Goal: Consume media (video, audio)

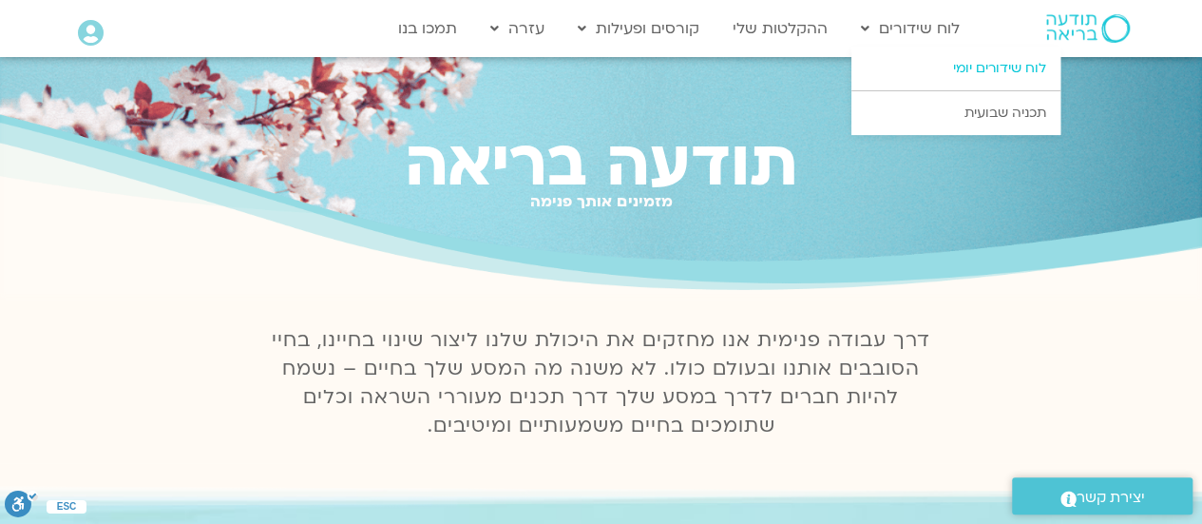
click at [985, 60] on link "לוח שידורים יומי" at bounding box center [955, 69] width 209 height 44
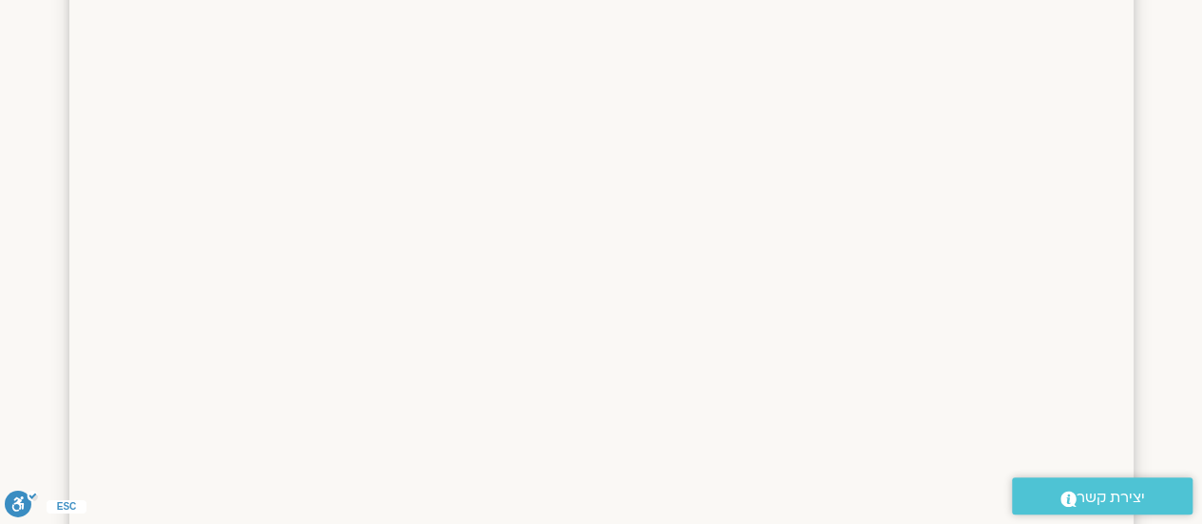
scroll to position [44, 0]
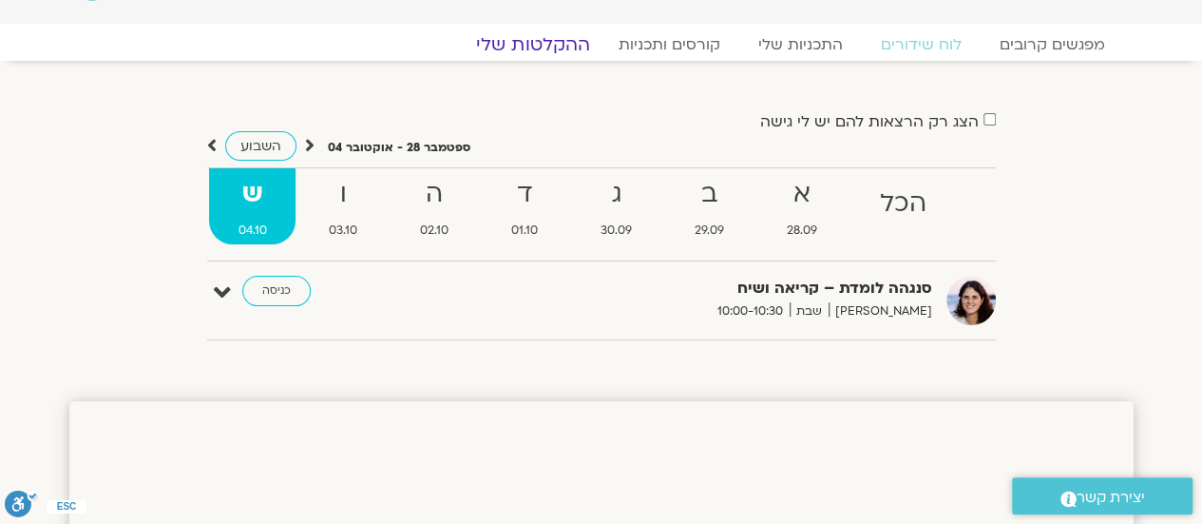
click at [553, 42] on link "ההקלטות שלי" at bounding box center [533, 44] width 160 height 23
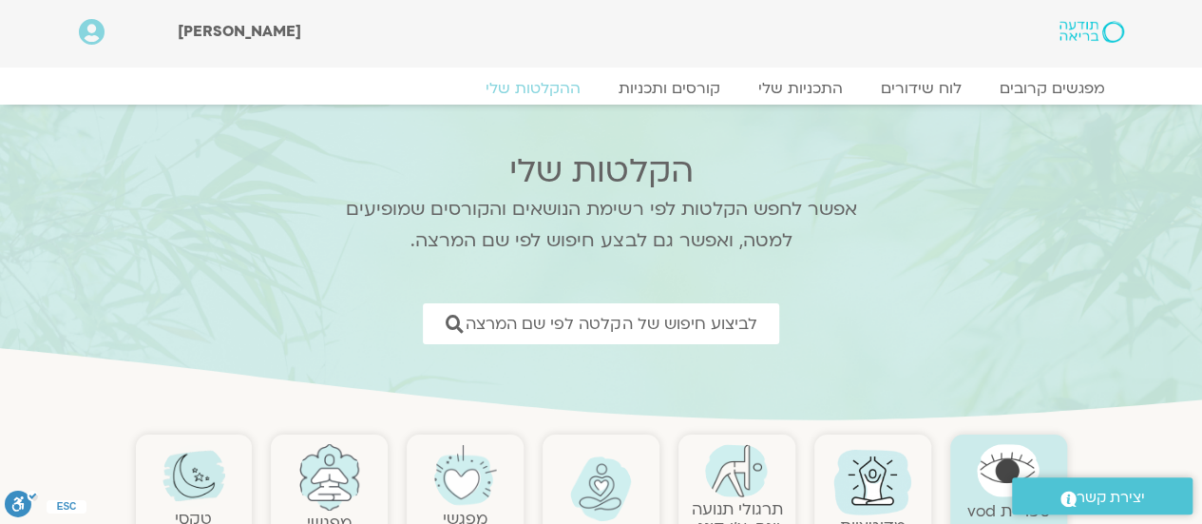
scroll to position [190, 0]
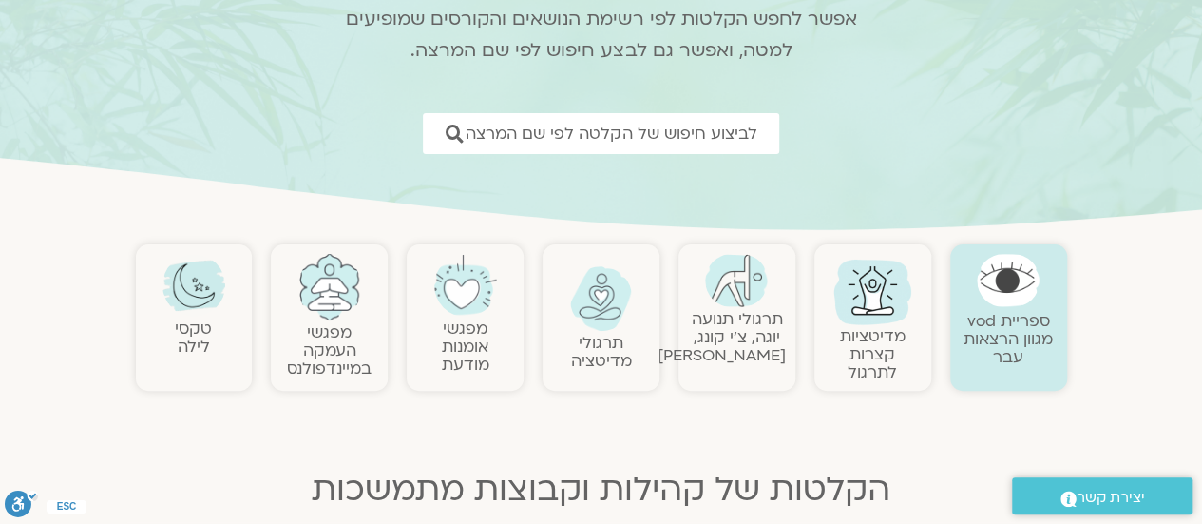
click at [602, 334] on link "תרגולי מדיטציה" at bounding box center [601, 352] width 61 height 40
click at [601, 347] on link "תרגולי מדיטציה" at bounding box center [601, 352] width 61 height 40
click at [175, 310] on link at bounding box center [194, 285] width 98 height 63
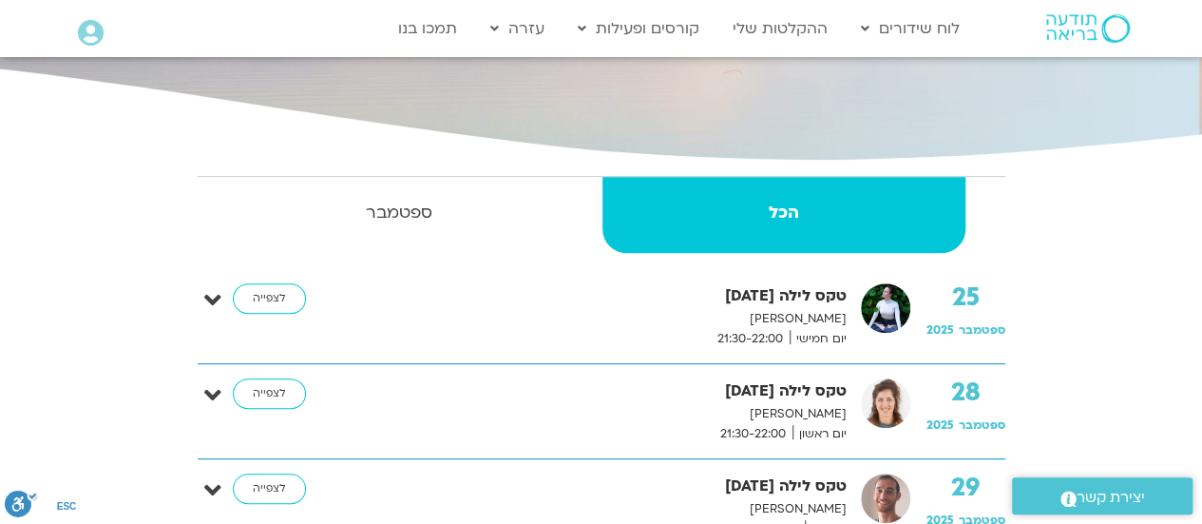
scroll to position [380, 0]
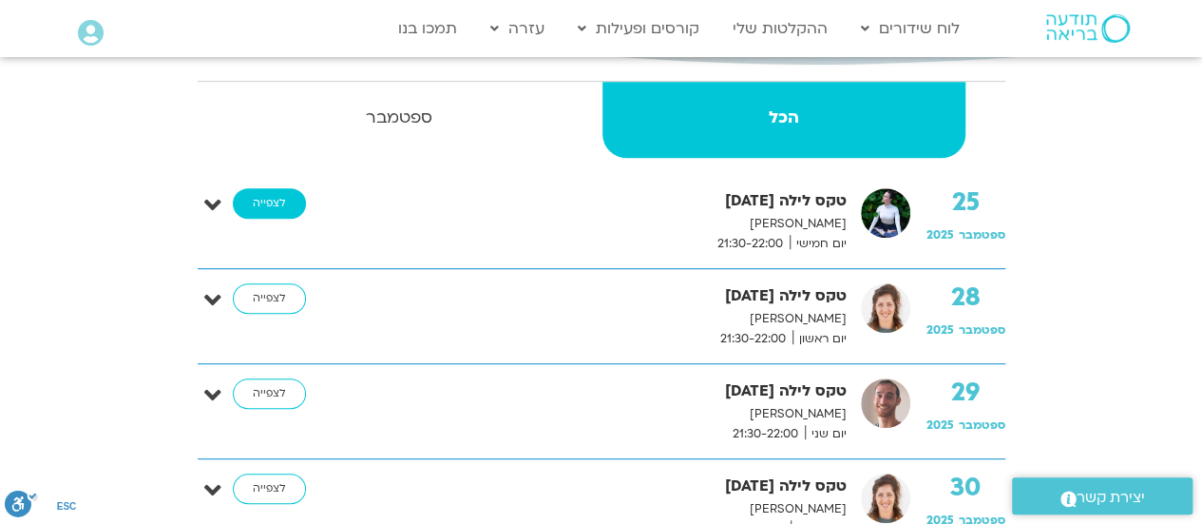
click at [264, 199] on link "לצפייה" at bounding box center [269, 203] width 73 height 30
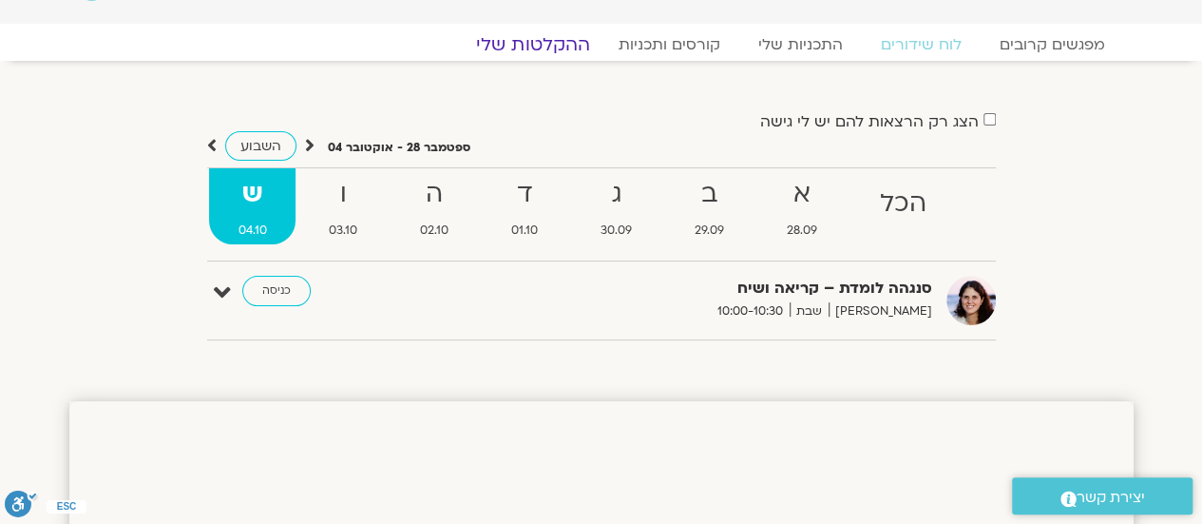
click at [545, 47] on link "ההקלטות שלי" at bounding box center [533, 44] width 160 height 23
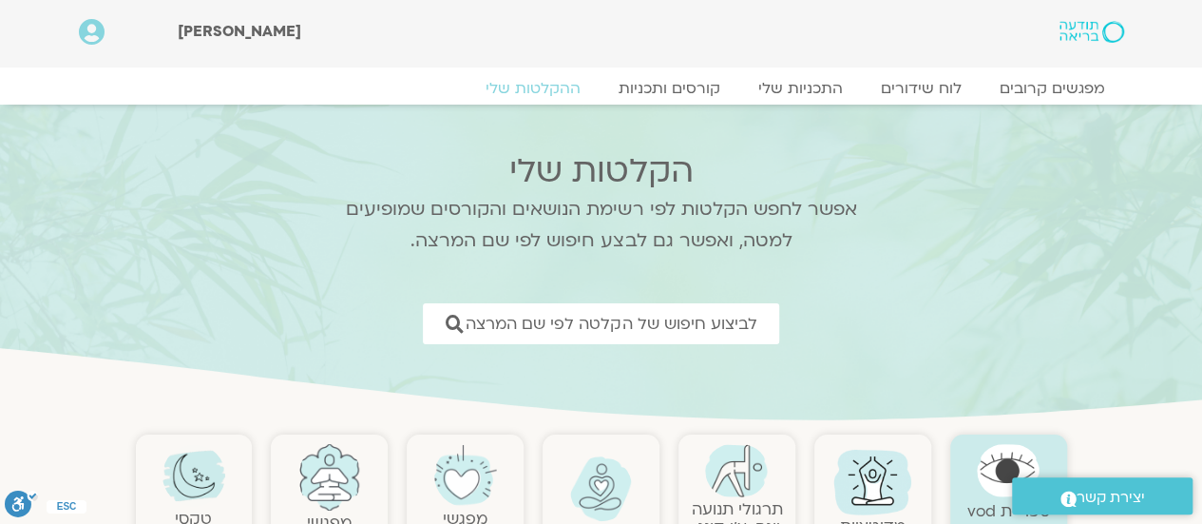
scroll to position [285, 0]
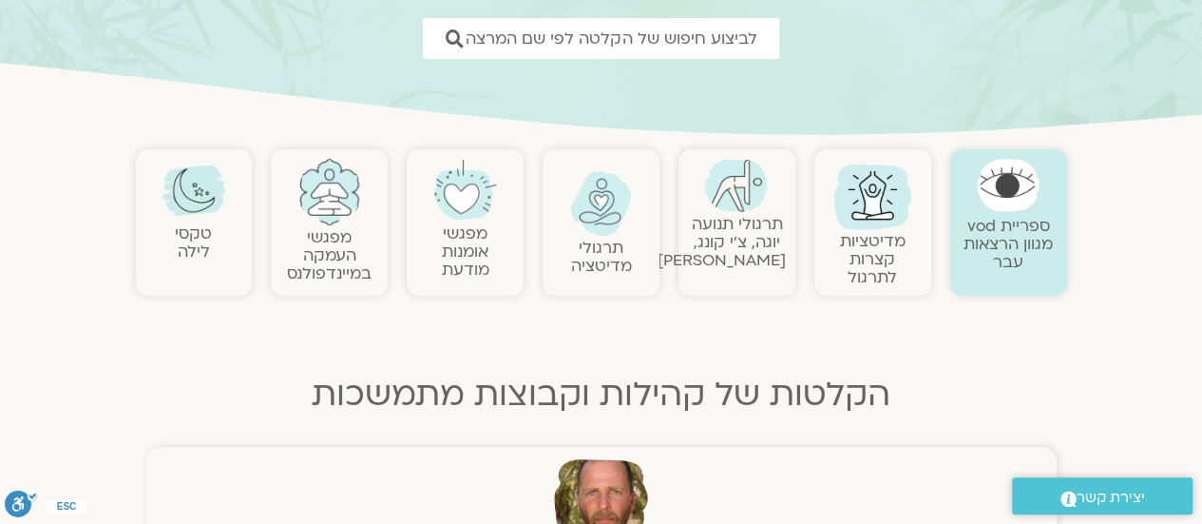
click at [713, 216] on link "תרגולי תנועה יוגה, צ׳י קונג, פלדנקרייז" at bounding box center [722, 242] width 128 height 58
click at [459, 225] on link "מפגשי אומנות מודעת" at bounding box center [466, 251] width 48 height 58
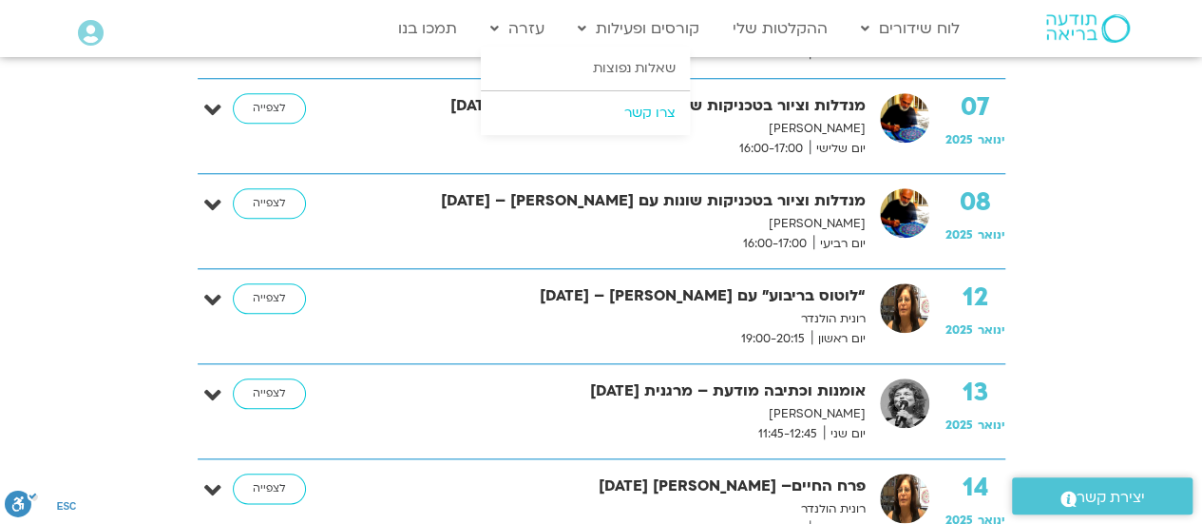
scroll to position [475, 0]
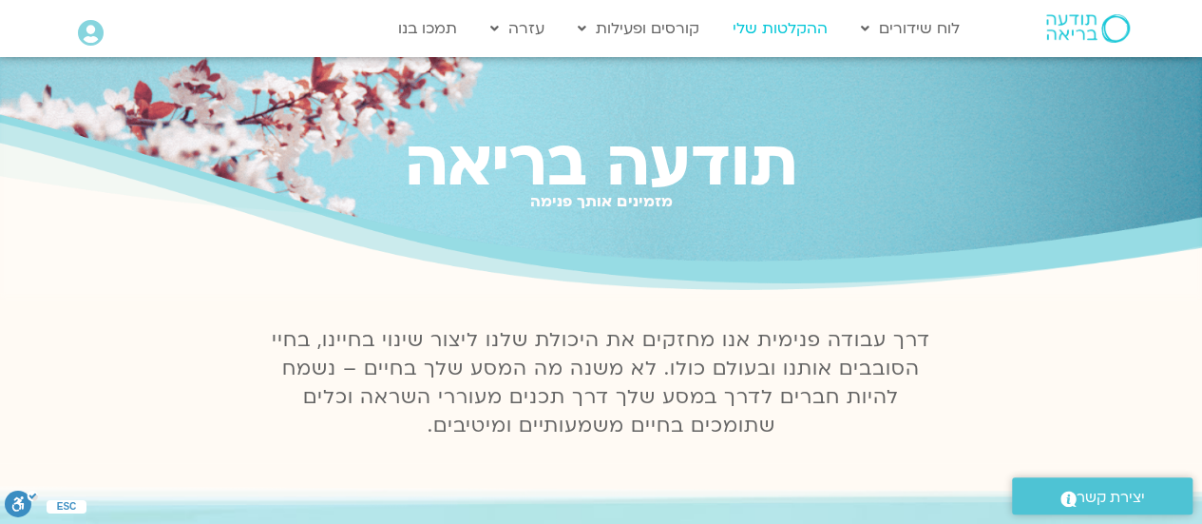
click at [776, 22] on link "ההקלטות שלי" at bounding box center [780, 28] width 114 height 36
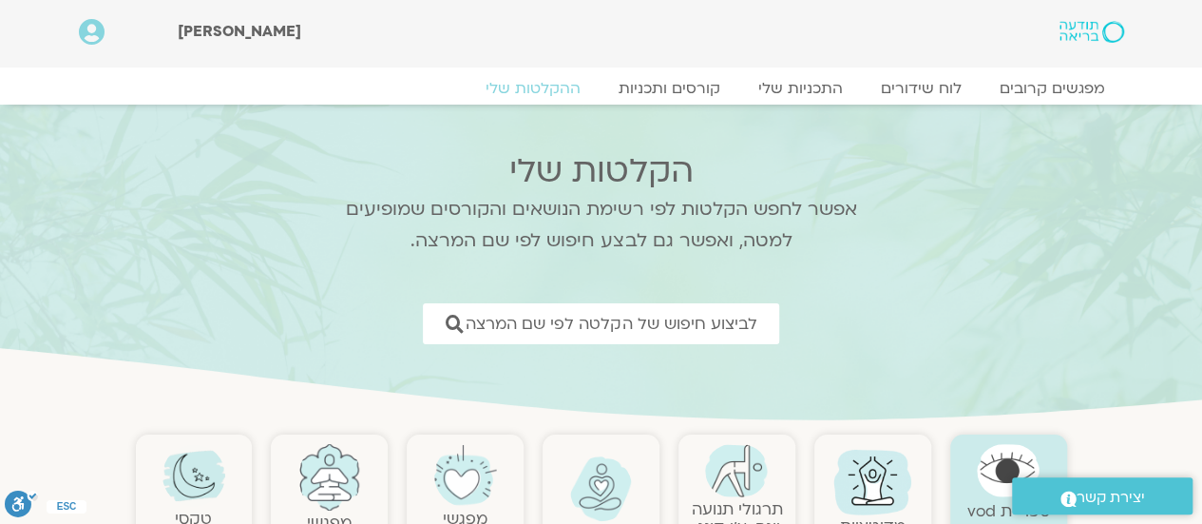
scroll to position [95, 0]
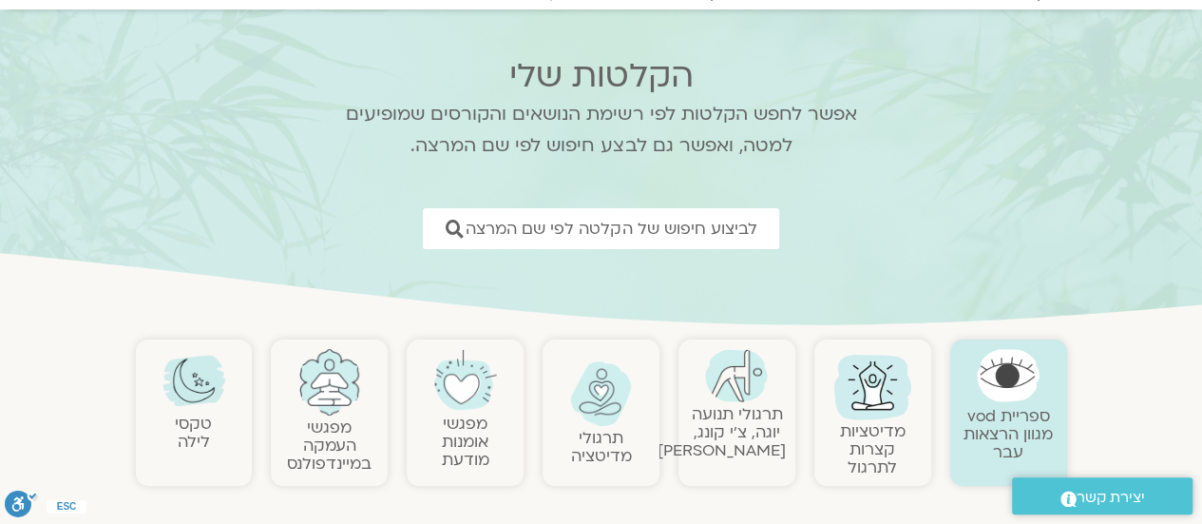
click at [482, 417] on link "מפגשי אומנות מודעת" at bounding box center [466, 441] width 48 height 58
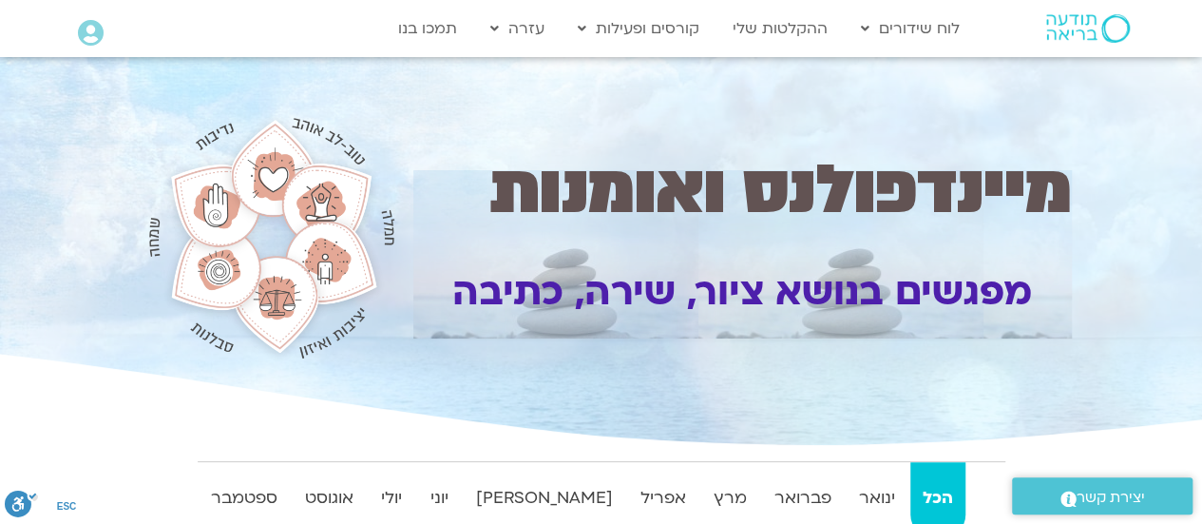
scroll to position [95, 0]
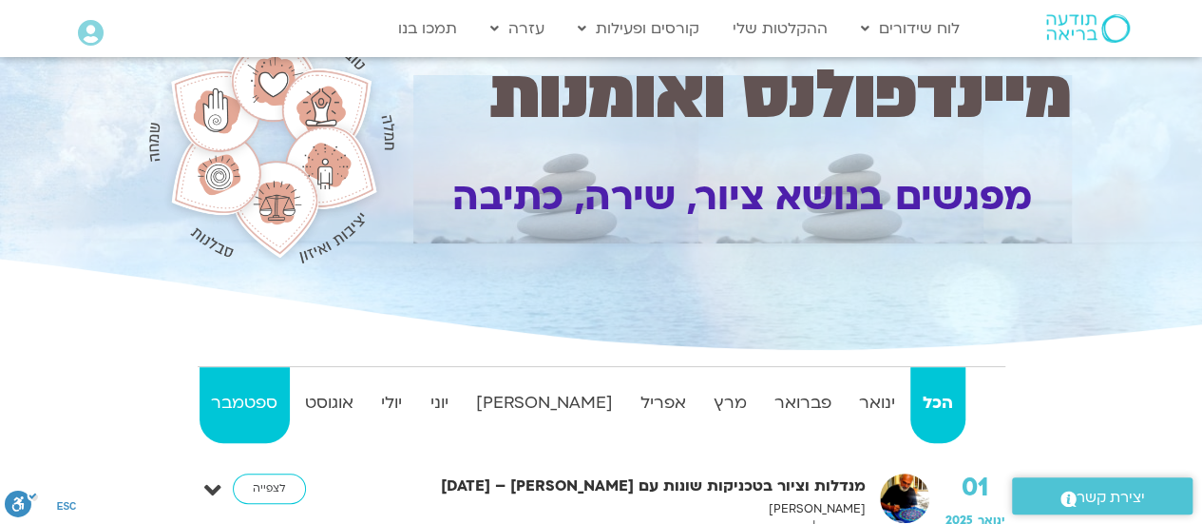
click at [258, 404] on strong "ספטמבר" at bounding box center [245, 403] width 90 height 29
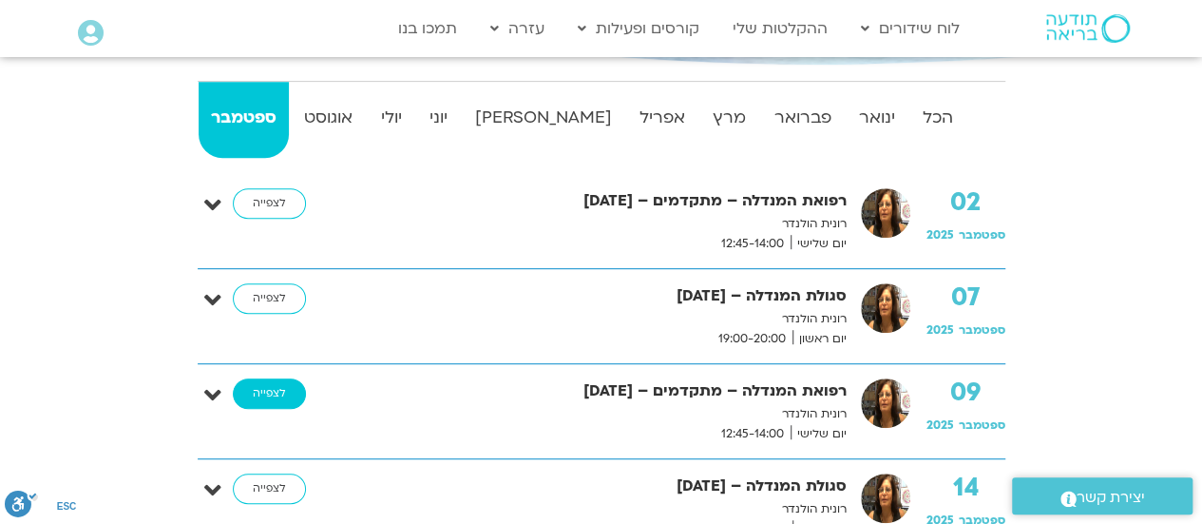
scroll to position [285, 0]
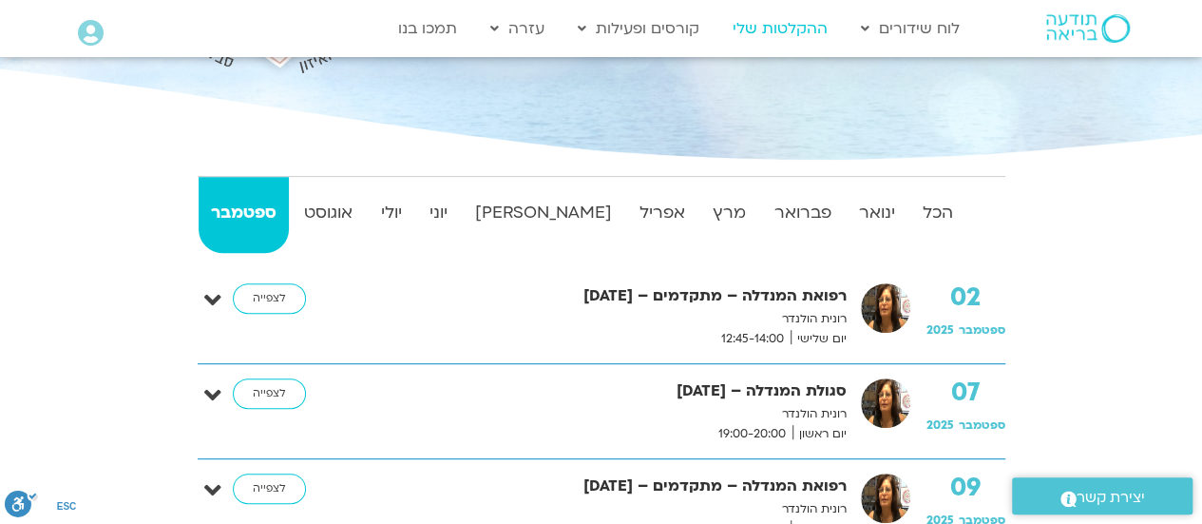
click at [798, 28] on link "ההקלטות שלי" at bounding box center [780, 28] width 114 height 36
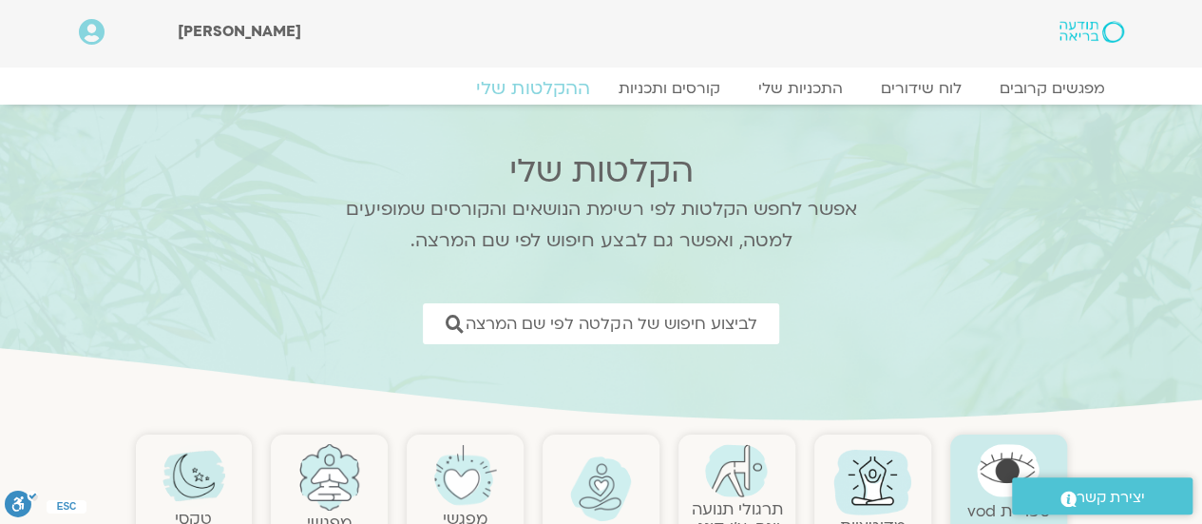
scroll to position [190, 0]
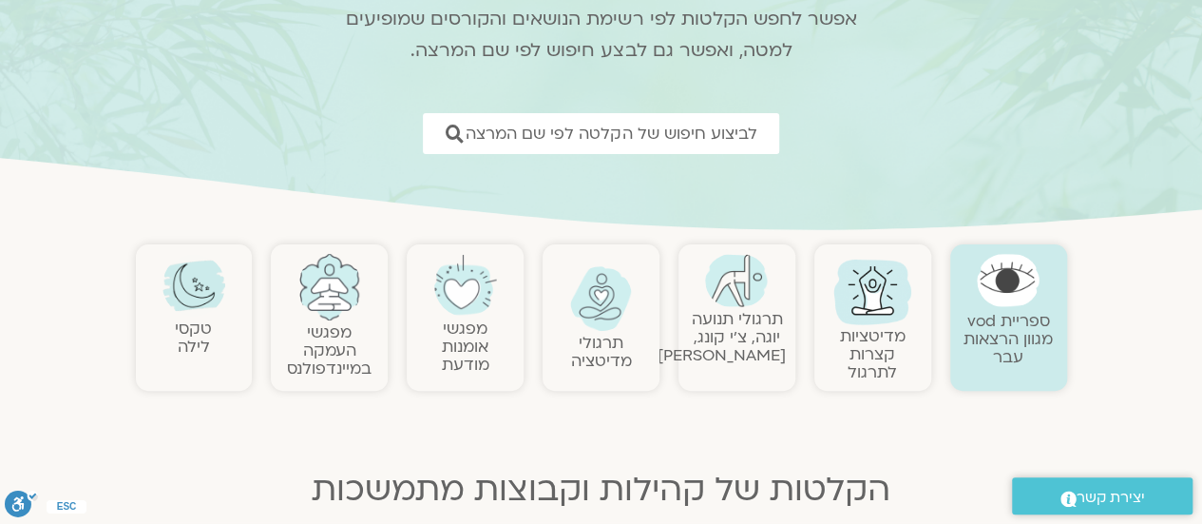
click at [755, 315] on link "תרגולי תנועה יוגה, צ׳י קונג, [PERSON_NAME]" at bounding box center [722, 337] width 128 height 58
click at [736, 330] on link "תרגולי תנועה יוגה, צ׳י קונג, [PERSON_NAME]" at bounding box center [722, 337] width 128 height 58
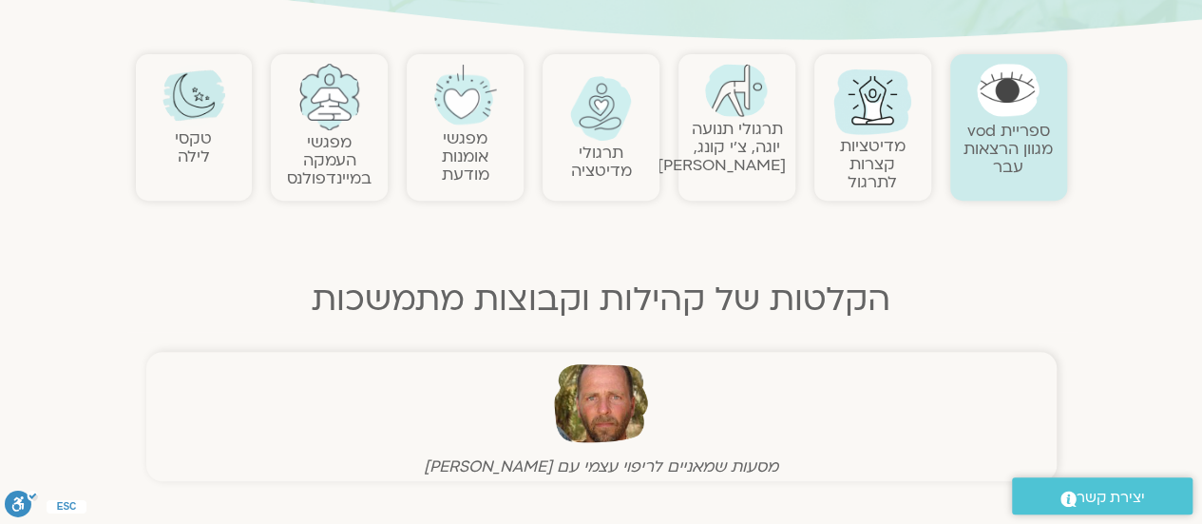
scroll to position [285, 0]
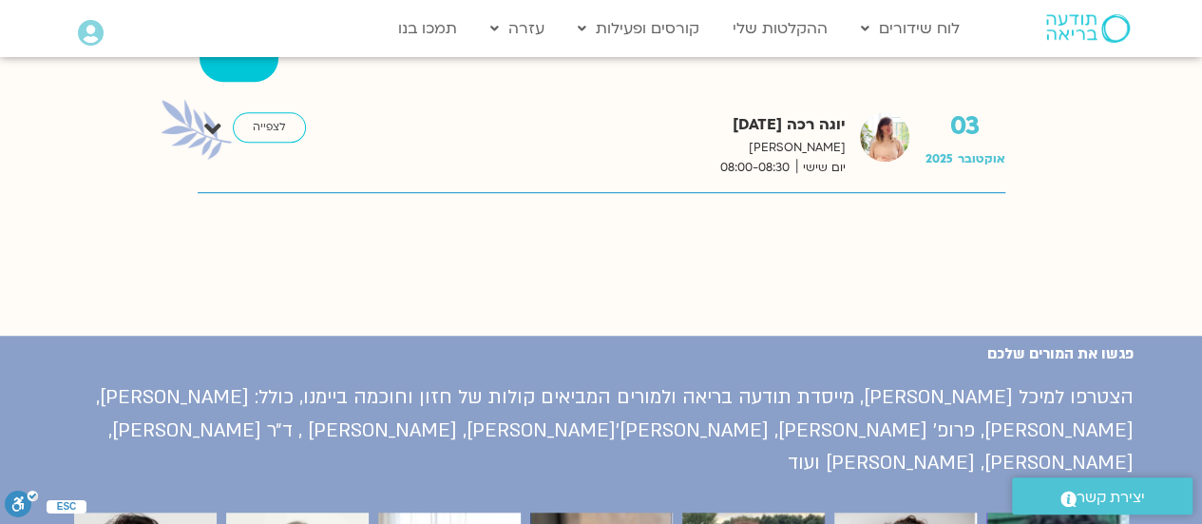
scroll to position [285, 0]
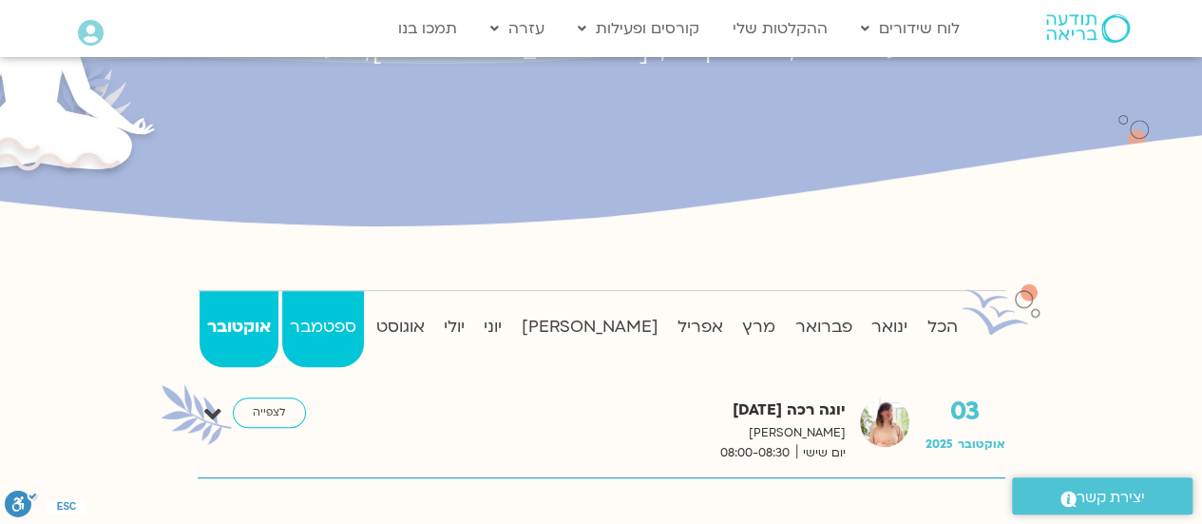
click at [352, 320] on strong "ספטמבר" at bounding box center [323, 327] width 82 height 29
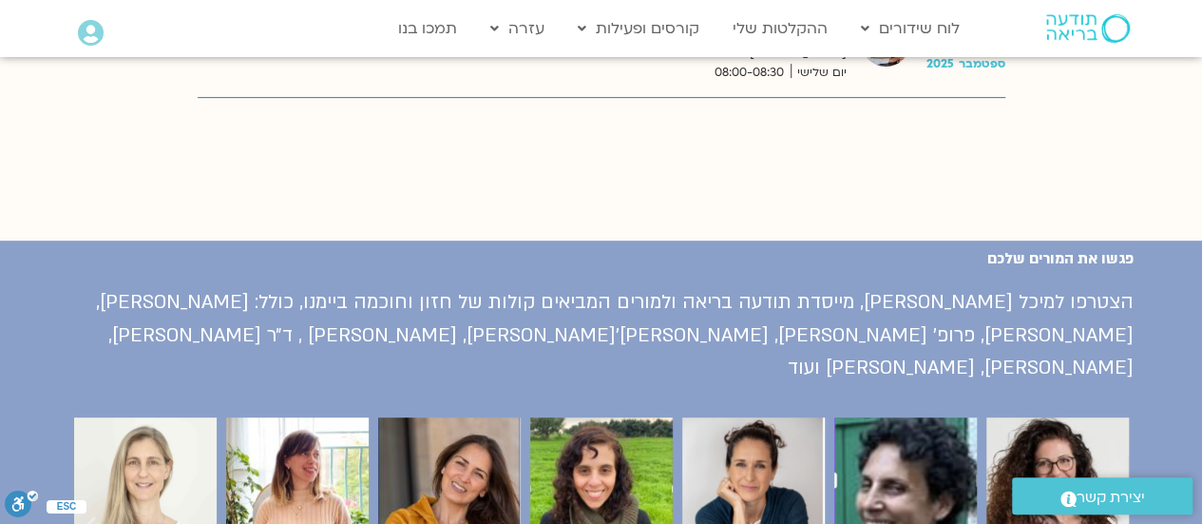
scroll to position [3611, 0]
